Goal: Task Accomplishment & Management: Manage account settings

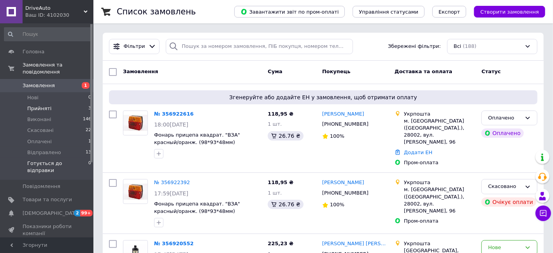
click at [53, 160] on span "Готується до відправки" at bounding box center [57, 167] width 61 height 14
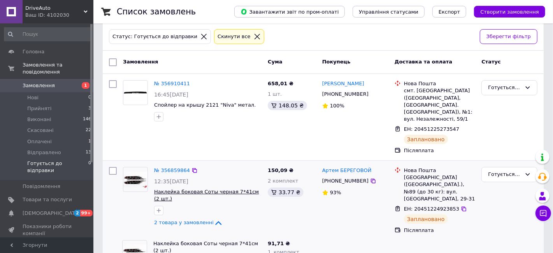
scroll to position [77, 0]
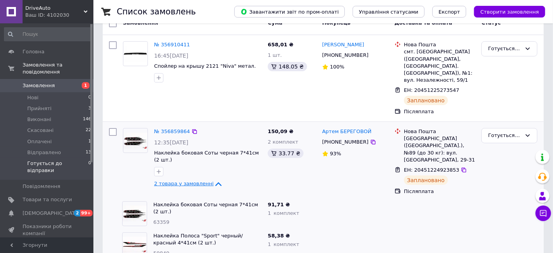
click at [214, 179] on icon at bounding box center [218, 183] width 9 height 9
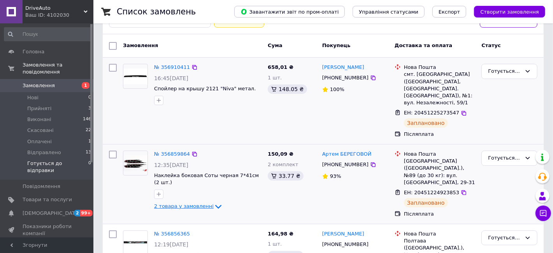
scroll to position [14, 0]
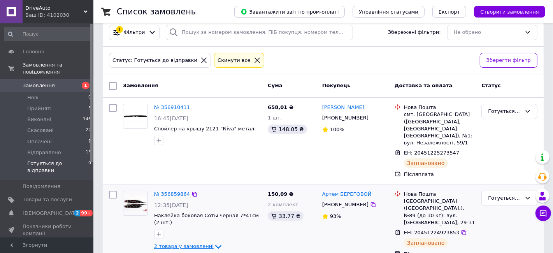
click at [115, 85] on input "checkbox" at bounding box center [113, 86] width 8 height 8
checkbox input "true"
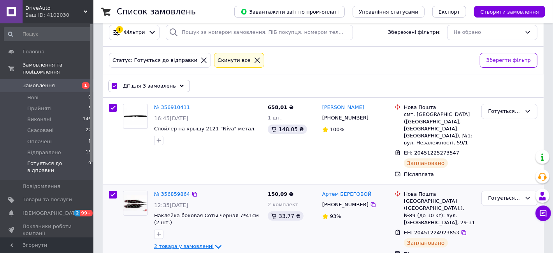
click at [143, 82] on span "Дії для 3 замовлень" at bounding box center [149, 85] width 53 height 7
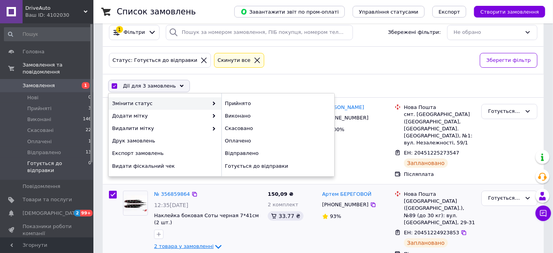
click at [144, 103] on span "Змінити статус" at bounding box center [160, 103] width 96 height 7
click at [239, 151] on div "Відправлено" at bounding box center [277, 153] width 113 height 12
checkbox input "false"
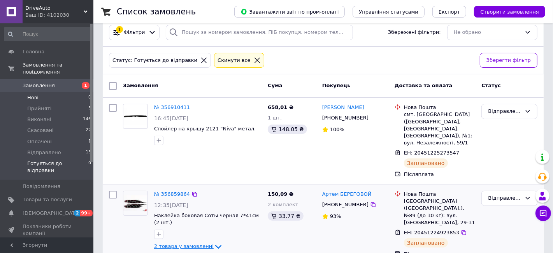
click at [36, 95] on li "Нові 0" at bounding box center [48, 97] width 96 height 11
